Goal: Find specific page/section: Find specific page/section

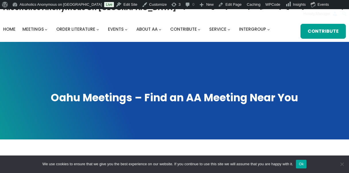
scroll to position [9, 0]
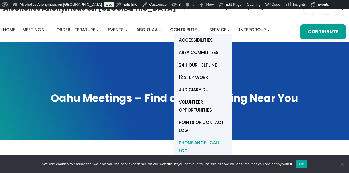
click at [198, 143] on span "Phone Angel Call Log" at bounding box center [203, 147] width 49 height 16
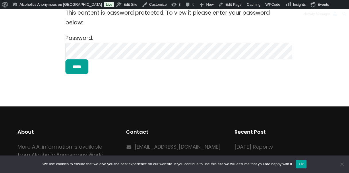
scroll to position [167, 0]
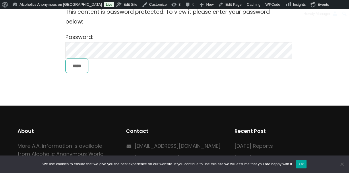
click at [81, 64] on input "*****" at bounding box center [76, 66] width 23 height 15
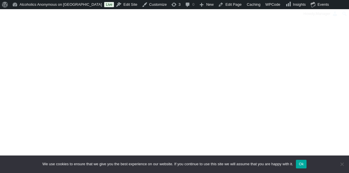
scroll to position [166, 0]
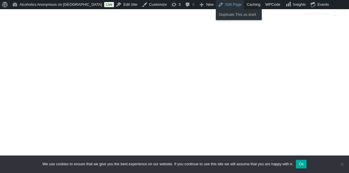
click at [216, 6] on link "Edit Page" at bounding box center [230, 4] width 28 height 9
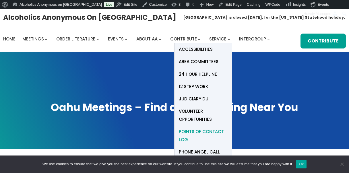
click at [196, 132] on span "Points of Contact Log" at bounding box center [203, 136] width 49 height 16
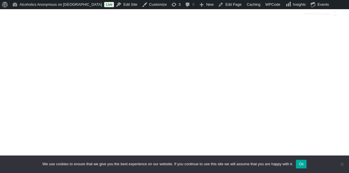
scroll to position [228, 0]
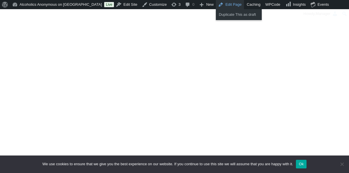
click at [216, 5] on link "Edit Page" at bounding box center [230, 4] width 28 height 9
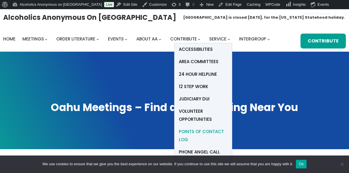
click at [195, 131] on span "Points of Contact Log" at bounding box center [203, 136] width 49 height 16
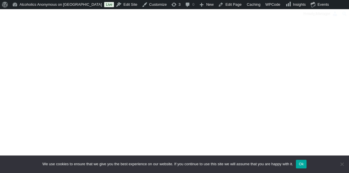
scroll to position [186, 0]
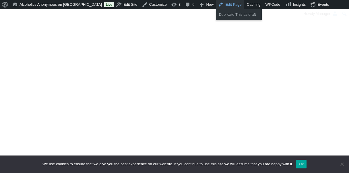
click at [216, 5] on link "Edit Page" at bounding box center [230, 4] width 28 height 9
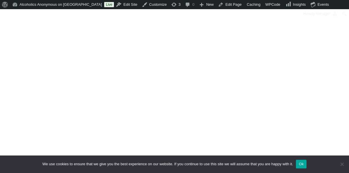
scroll to position [144, 0]
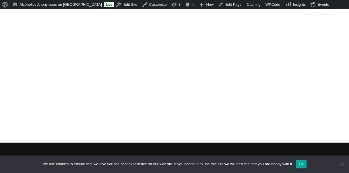
scroll to position [246, 0]
